Goal: Transaction & Acquisition: Obtain resource

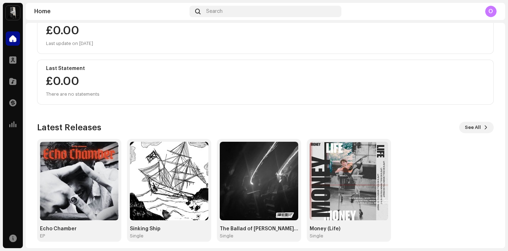
scroll to position [102, 0]
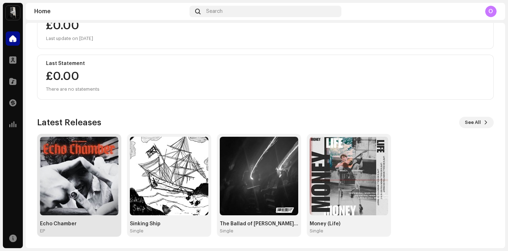
click at [80, 154] on img at bounding box center [79, 176] width 79 height 79
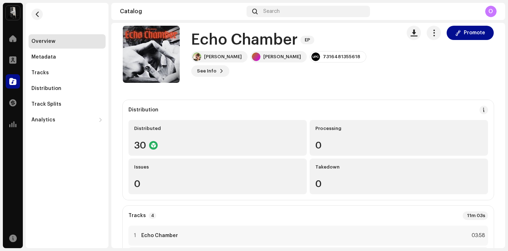
scroll to position [9, 0]
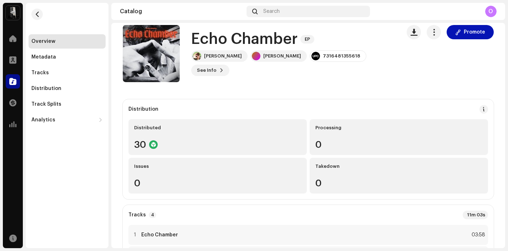
click at [458, 31] on button "Promote" at bounding box center [470, 32] width 47 height 14
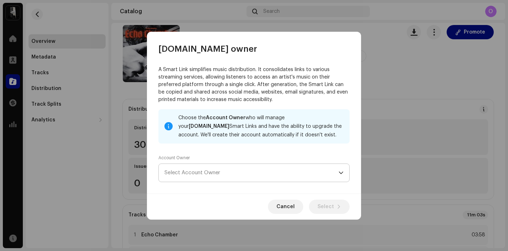
click at [218, 174] on span "Select Account Owner" at bounding box center [252, 173] width 174 height 18
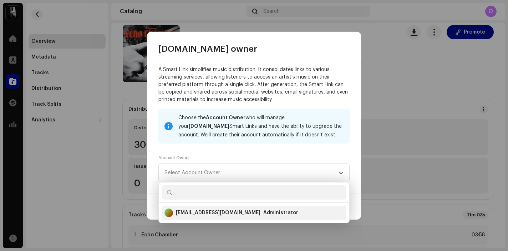
click at [210, 213] on div "[EMAIL_ADDRESS][DOMAIN_NAME]" at bounding box center [218, 212] width 85 height 7
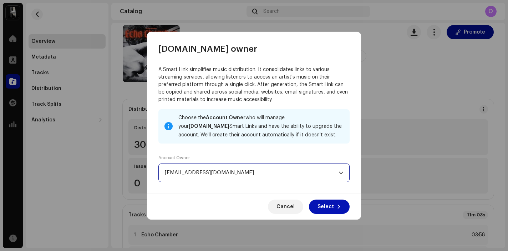
click at [329, 208] on span "Select" at bounding box center [326, 206] width 16 height 14
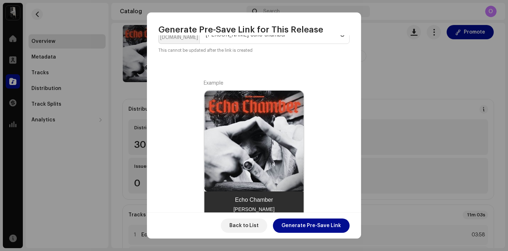
scroll to position [105, 0]
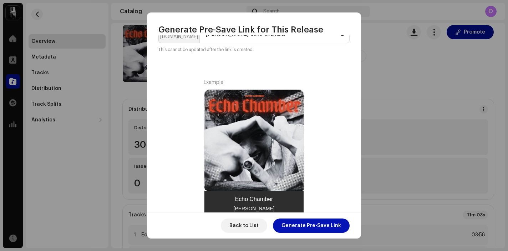
click at [302, 226] on span "Generate Pre-Save Link" at bounding box center [312, 225] width 60 height 14
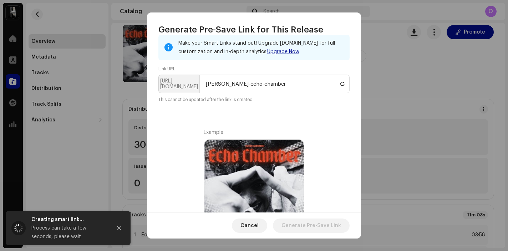
scroll to position [55, 0]
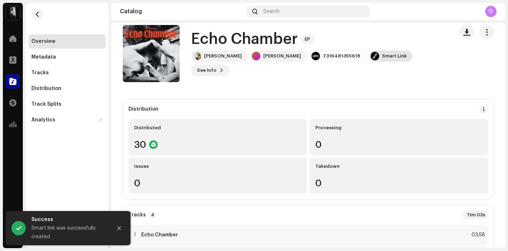
click at [391, 59] on div "Smart Link" at bounding box center [394, 56] width 25 height 6
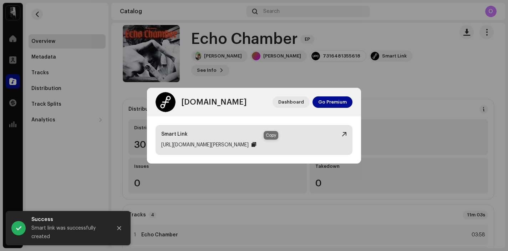
click at [256, 144] on div at bounding box center [254, 145] width 5 height 6
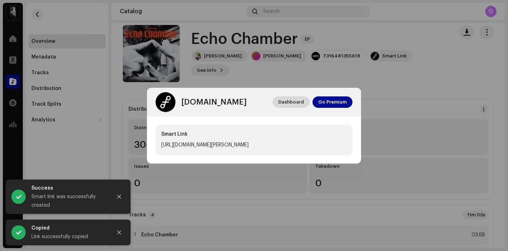
click at [294, 103] on span "Dashboard" at bounding box center [291, 102] width 26 height 14
